Goal: Navigation & Orientation: Find specific page/section

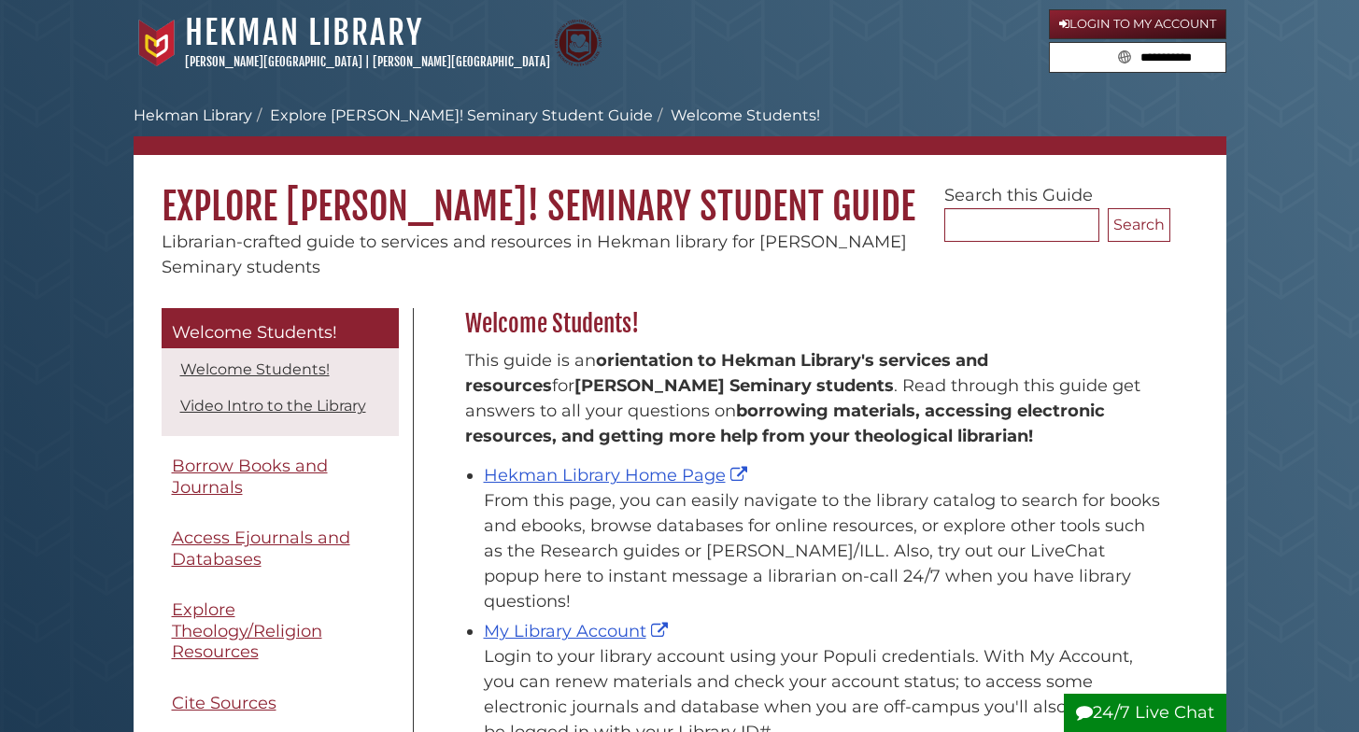
scroll to position [276, 715]
click at [598, 475] on link "Hekman Library Home Page" at bounding box center [618, 475] width 268 height 21
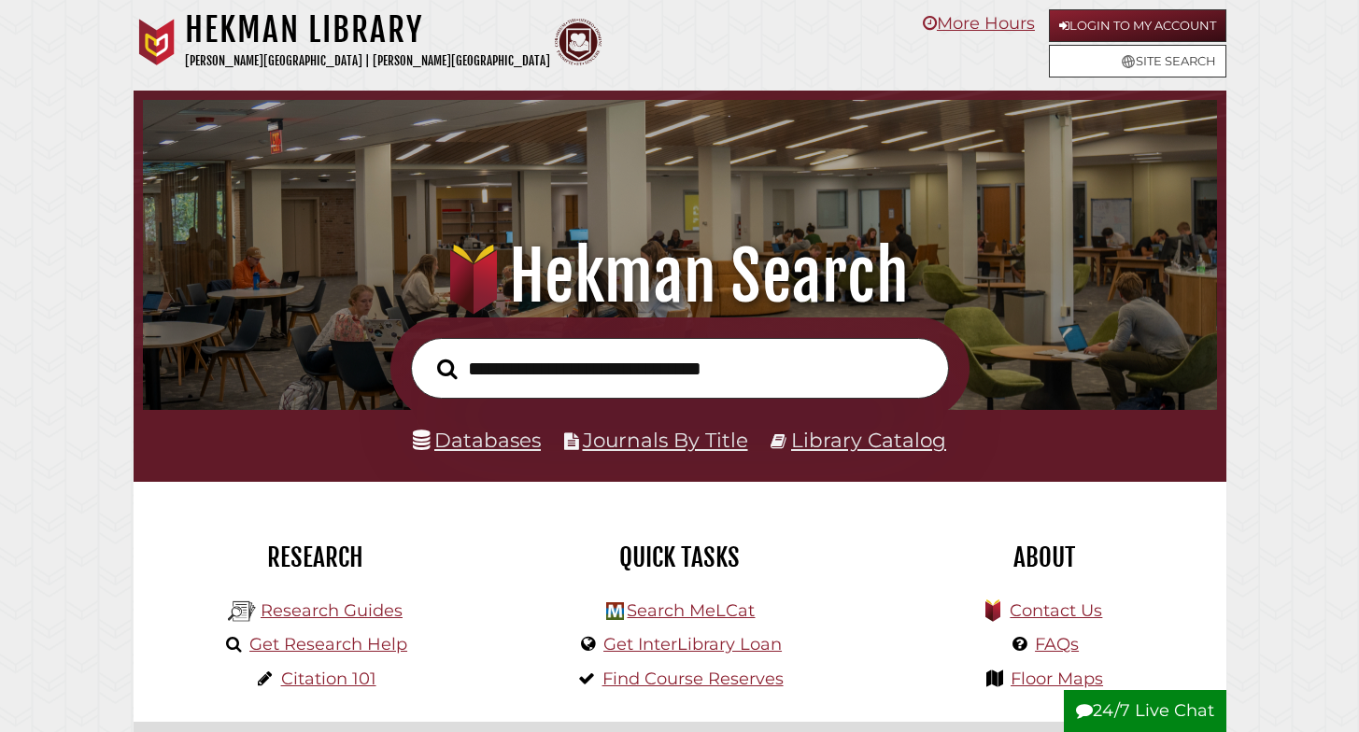
scroll to position [355, 1065]
